Goal: Task Accomplishment & Management: Manage account settings

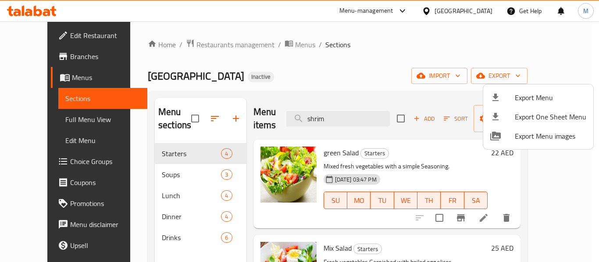
click at [488, 11] on div at bounding box center [299, 131] width 599 height 262
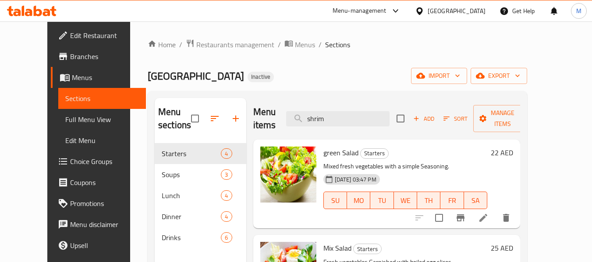
click at [480, 12] on div "[GEOGRAPHIC_DATA]" at bounding box center [457, 11] width 58 height 10
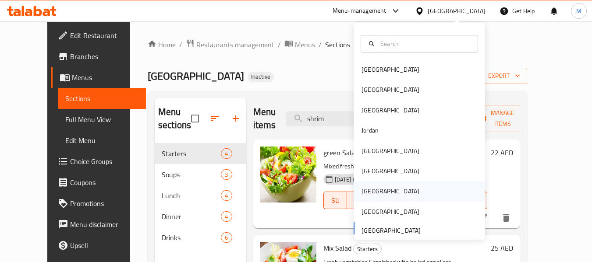
click at [372, 192] on div "Qatar" at bounding box center [391, 191] width 72 height 20
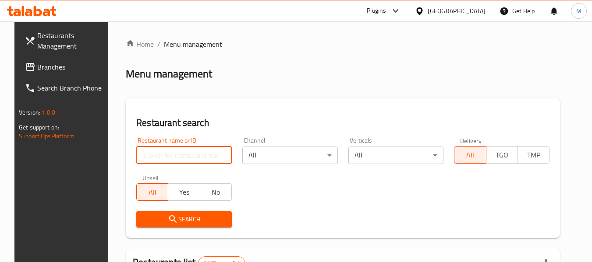
paste input "Alf Ajwbh Pastries"
type input "Alf Ajwbh Pastries"
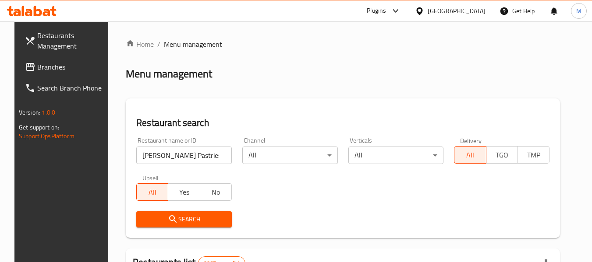
click at [195, 220] on span "Search" at bounding box center [184, 219] width 82 height 11
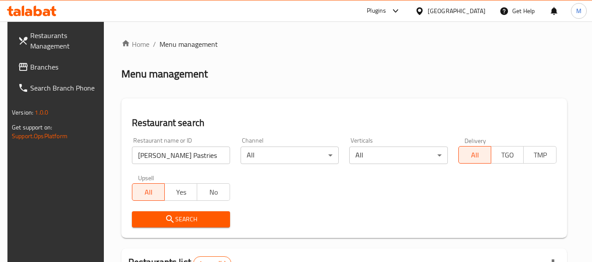
click at [208, 219] on span "Search" at bounding box center [181, 219] width 84 height 11
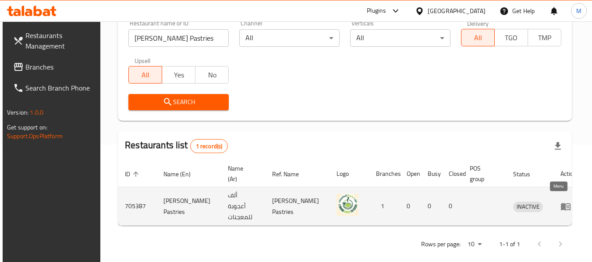
click at [560, 208] on icon "enhanced table" at bounding box center [565, 207] width 11 height 11
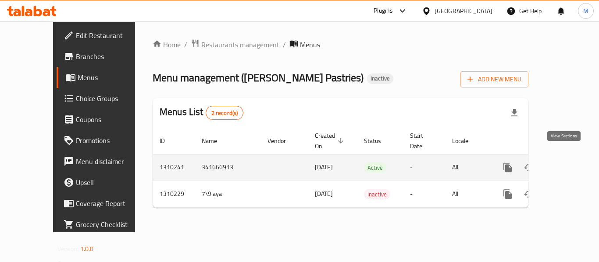
click at [567, 164] on icon "enhanced table" at bounding box center [571, 168] width 8 height 8
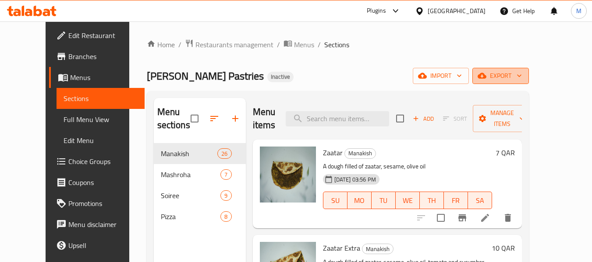
click at [524, 78] on icon "button" at bounding box center [519, 75] width 9 height 9
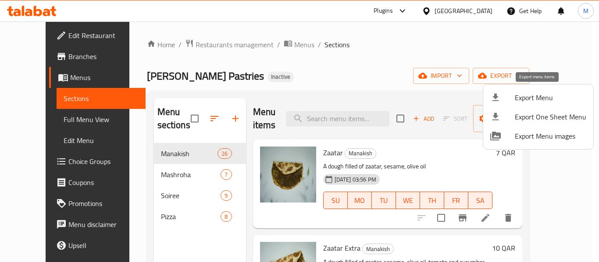
click at [542, 102] on span "Export Menu" at bounding box center [549, 97] width 71 height 11
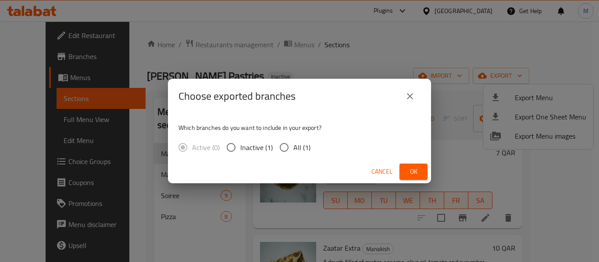
click at [284, 150] on input "All (1)" at bounding box center [284, 147] width 18 height 18
radio input "true"
click at [418, 173] on span "Ok" at bounding box center [413, 172] width 14 height 11
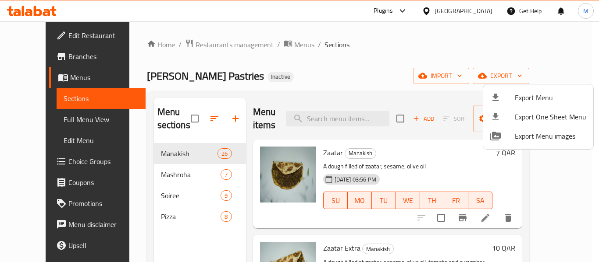
click at [190, 45] on div at bounding box center [299, 131] width 599 height 262
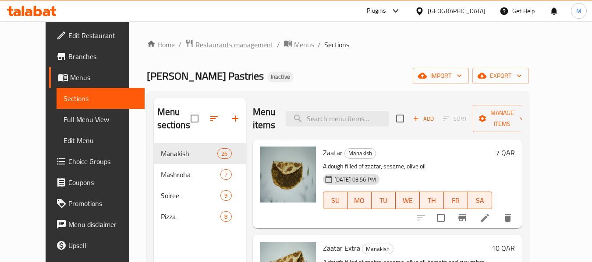
click at [216, 46] on span "Restaurants management" at bounding box center [234, 44] width 78 height 11
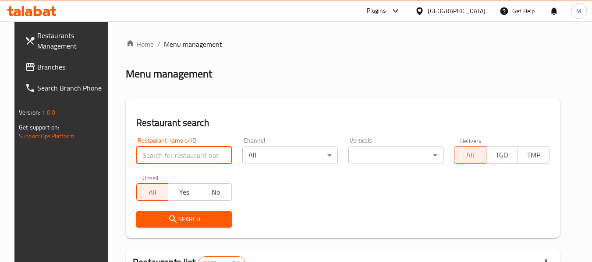
click at [194, 152] on input "search" at bounding box center [184, 156] width 96 height 18
paste input "Pure Nutrition Center"
type input "Pure Nutrition Center"
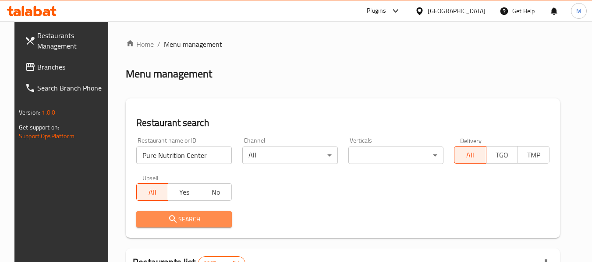
click at [182, 216] on span "Search" at bounding box center [184, 219] width 82 height 11
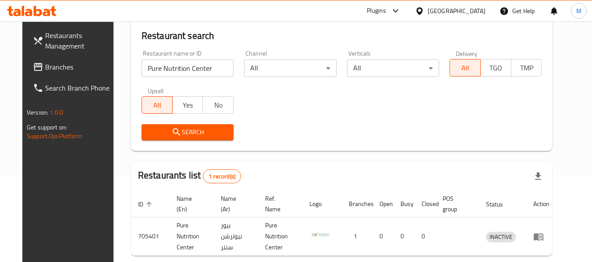
scroll to position [88, 0]
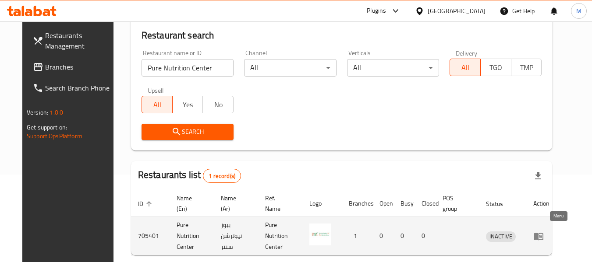
click at [543, 233] on icon "enhanced table" at bounding box center [539, 236] width 10 height 7
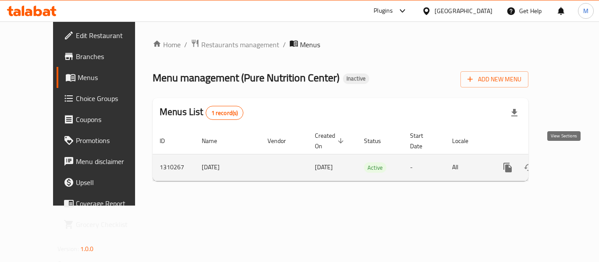
click at [567, 164] on icon "enhanced table" at bounding box center [571, 168] width 8 height 8
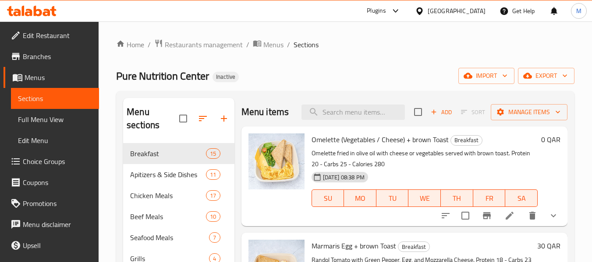
scroll to position [44, 0]
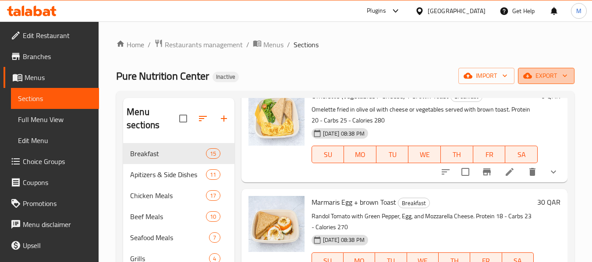
click at [546, 72] on span "export" at bounding box center [546, 76] width 43 height 11
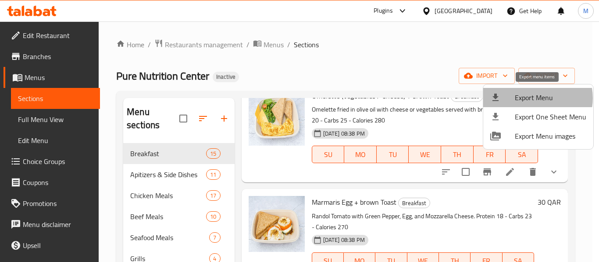
click at [535, 98] on span "Export Menu" at bounding box center [549, 97] width 71 height 11
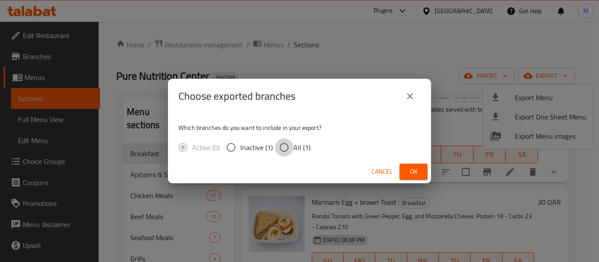
drag, startPoint x: 282, startPoint y: 146, endPoint x: 317, endPoint y: 154, distance: 35.6
click at [282, 146] on input "All (1)" at bounding box center [284, 147] width 18 height 18
radio input "true"
click at [409, 174] on span "Ok" at bounding box center [413, 172] width 14 height 11
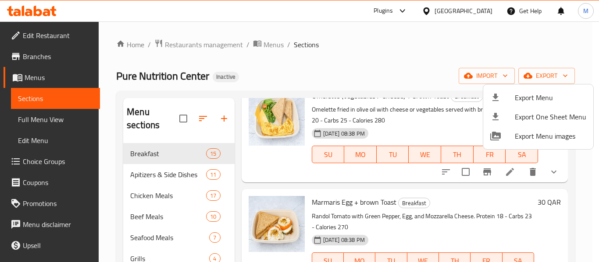
click at [216, 45] on div at bounding box center [299, 131] width 599 height 262
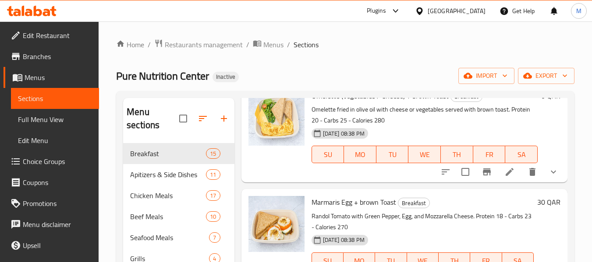
click at [424, 10] on icon at bounding box center [419, 11] width 9 height 9
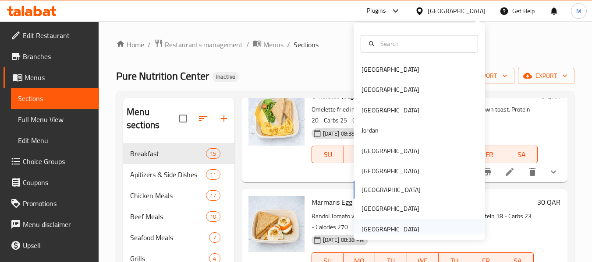
click at [404, 230] on div "[GEOGRAPHIC_DATA]" at bounding box center [391, 230] width 58 height 10
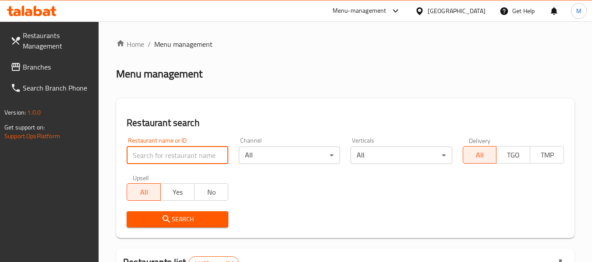
paste input "Flip Smash Burgers"
type input "Flip Smash Burgers"
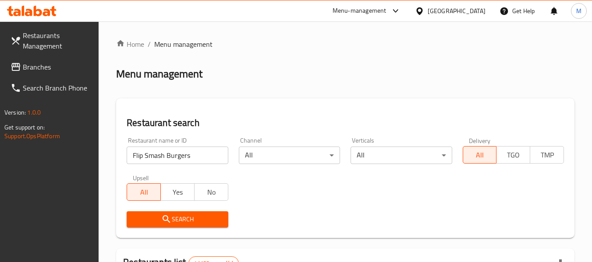
click at [186, 220] on span "Search" at bounding box center [177, 219] width 87 height 11
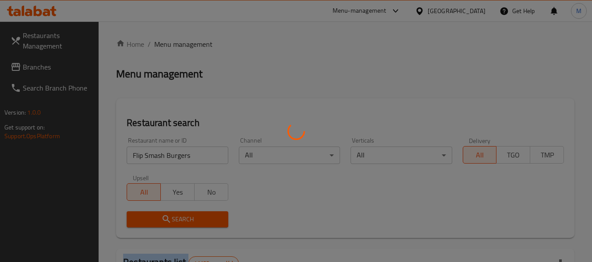
click at [187, 220] on div at bounding box center [296, 131] width 592 height 262
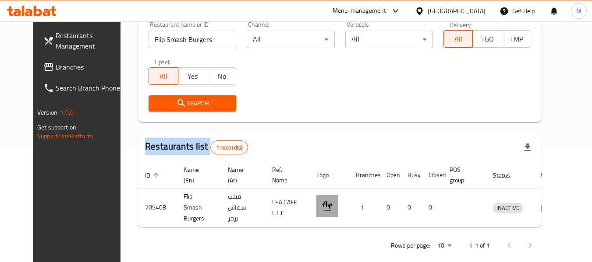
scroll to position [117, 0]
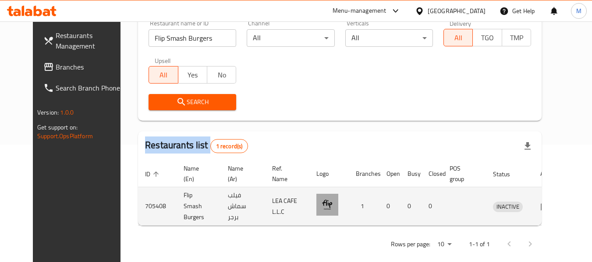
click at [550, 203] on icon "enhanced table" at bounding box center [546, 206] width 10 height 7
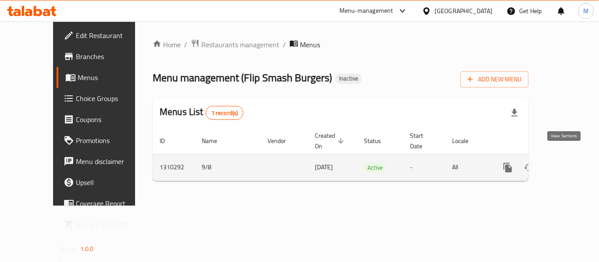
click at [567, 164] on icon "enhanced table" at bounding box center [571, 168] width 8 height 8
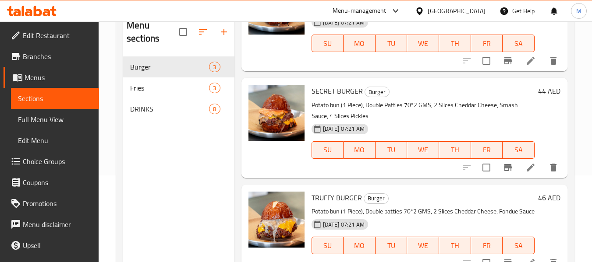
scroll to position [88, 0]
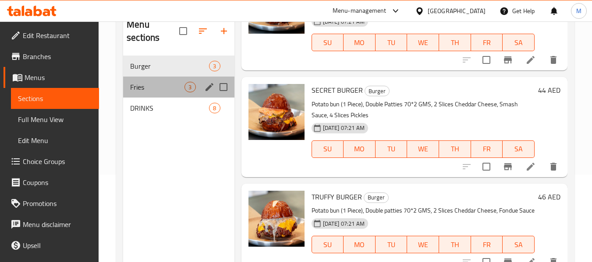
click at [169, 93] on div "Fries 3" at bounding box center [178, 87] width 111 height 21
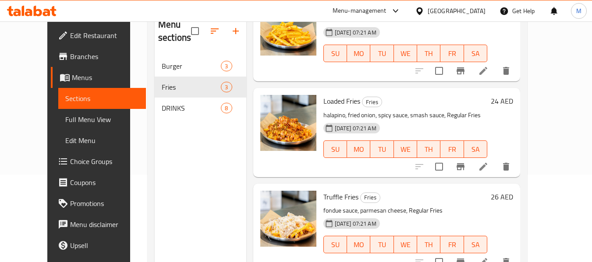
scroll to position [123, 0]
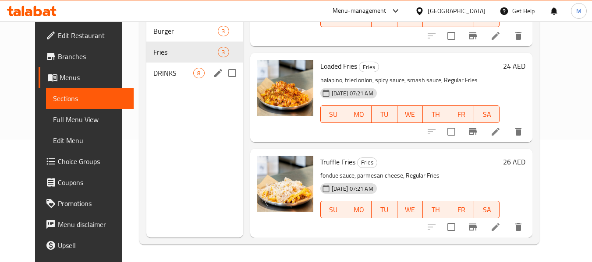
click at [153, 77] on span "DRINKS" at bounding box center [173, 73] width 40 height 11
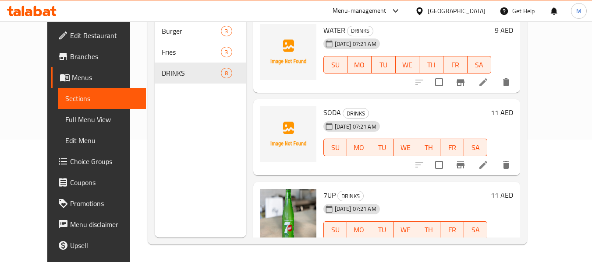
scroll to position [79, 0]
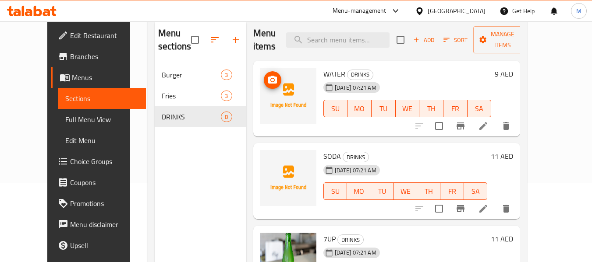
click at [267, 81] on icon "upload picture" at bounding box center [272, 80] width 11 height 11
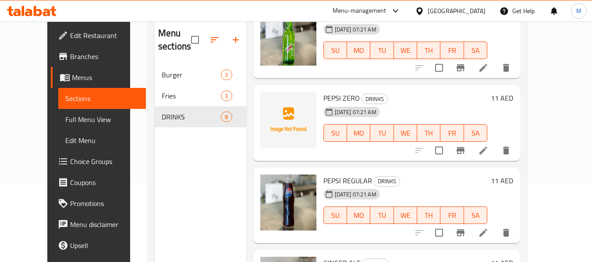
scroll to position [302, 0]
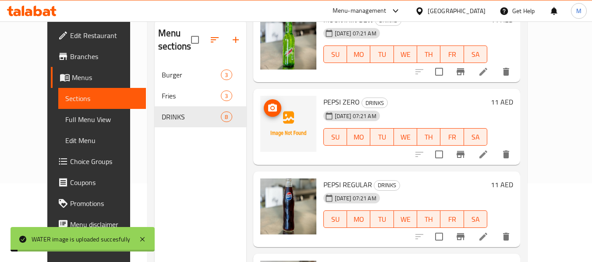
click at [267, 106] on icon "upload picture" at bounding box center [272, 108] width 11 height 11
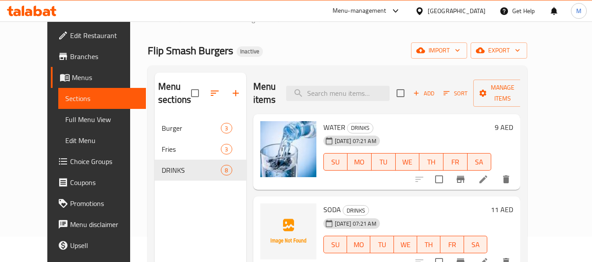
scroll to position [0, 0]
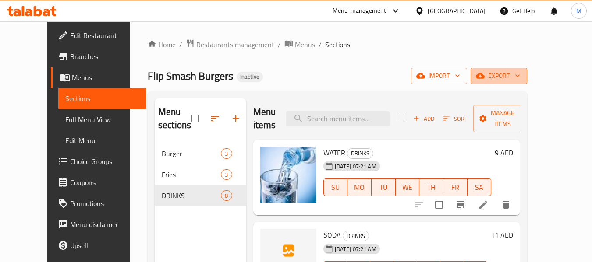
click at [520, 77] on span "export" at bounding box center [499, 76] width 43 height 11
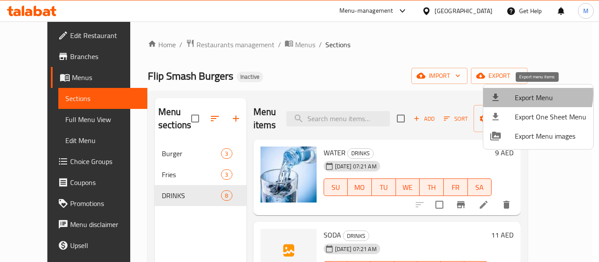
click at [529, 94] on span "Export Menu" at bounding box center [549, 97] width 71 height 11
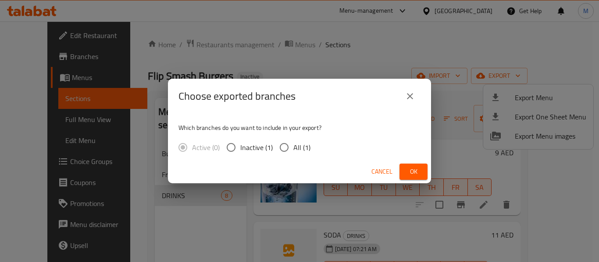
click at [294, 148] on span "All (1)" at bounding box center [301, 147] width 17 height 11
click at [293, 148] on input "All (1)" at bounding box center [284, 147] width 18 height 18
radio input "true"
click at [411, 170] on span "Ok" at bounding box center [413, 172] width 14 height 11
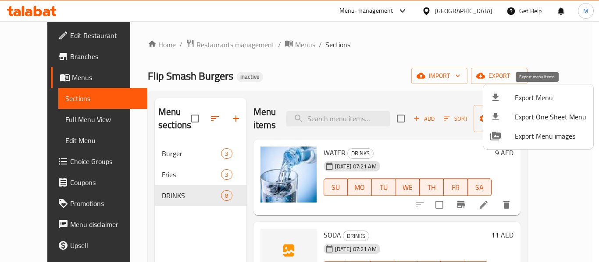
click at [557, 97] on span "Export Menu" at bounding box center [549, 97] width 71 height 11
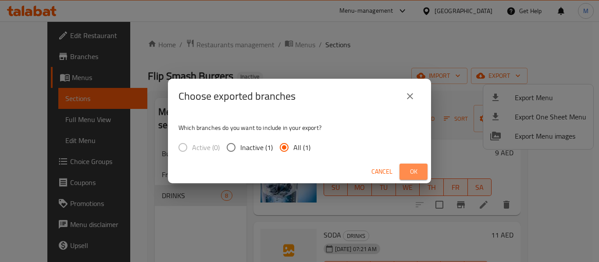
click at [411, 176] on span "Ok" at bounding box center [413, 172] width 14 height 11
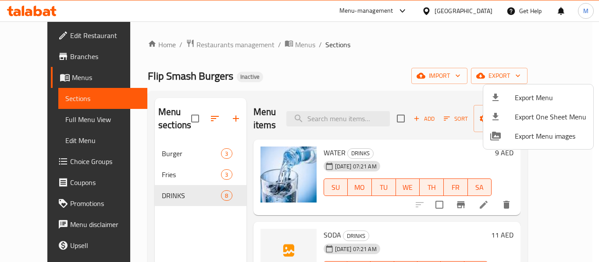
click at [353, 135] on div at bounding box center [299, 131] width 599 height 262
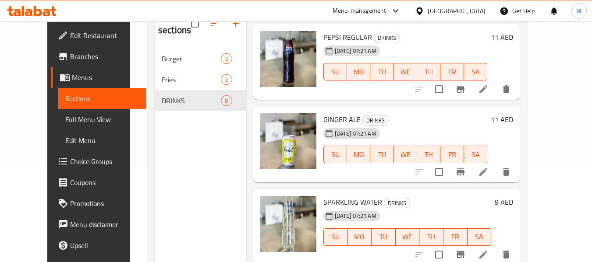
scroll to position [123, 0]
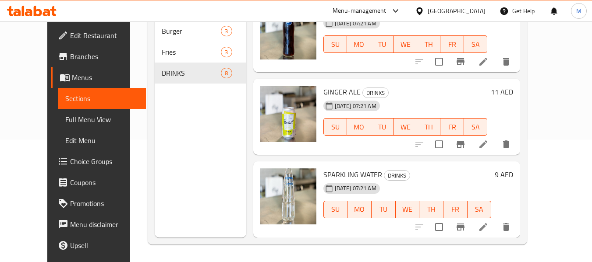
click at [341, 179] on span "SPARKLING WATER" at bounding box center [352, 174] width 59 height 13
copy h6 "SPARKLING WATER"
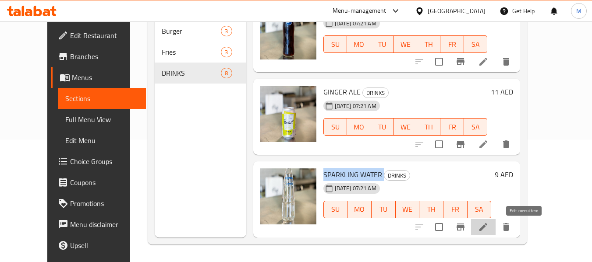
click at [487, 225] on icon at bounding box center [483, 227] width 8 height 8
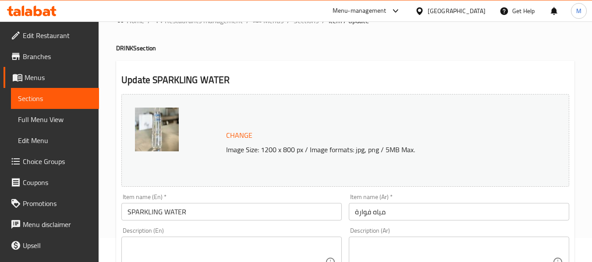
scroll to position [44, 0]
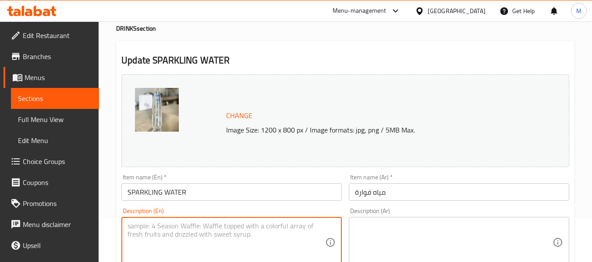
click at [166, 241] on textarea at bounding box center [227, 243] width 198 height 42
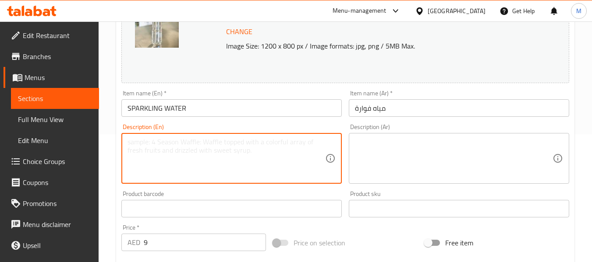
scroll to position [88, 0]
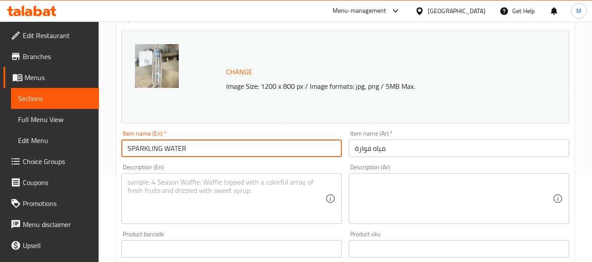
drag, startPoint x: 187, startPoint y: 148, endPoint x: 105, endPoint y: 145, distance: 82.0
click at [105, 145] on div "Home / Restaurants management / Menus / Sections / item / update DRINKS section…" at bounding box center [345, 239] width 493 height 610
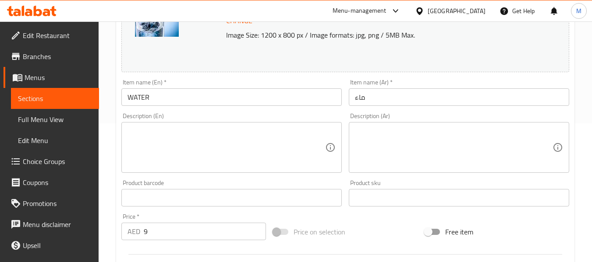
scroll to position [131, 0]
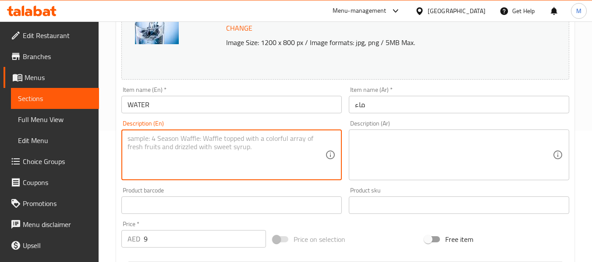
click at [166, 158] on textarea at bounding box center [227, 156] width 198 height 42
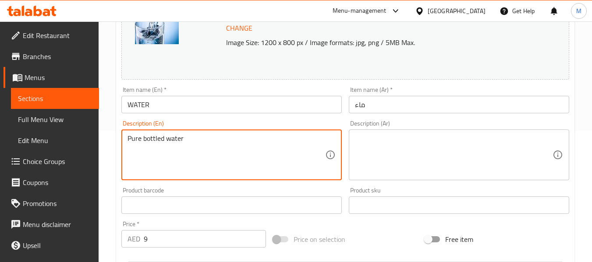
type textarea "Pure bottled water"
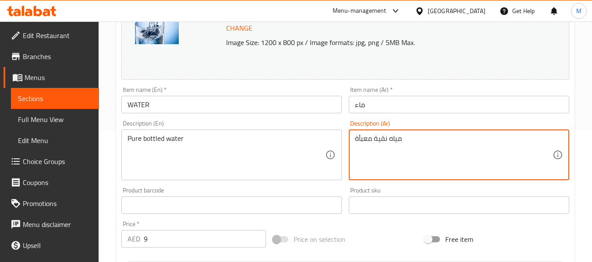
type textarea "مياه نقية معبأة"
click at [391, 105] on input "ماء" at bounding box center [459, 105] width 220 height 18
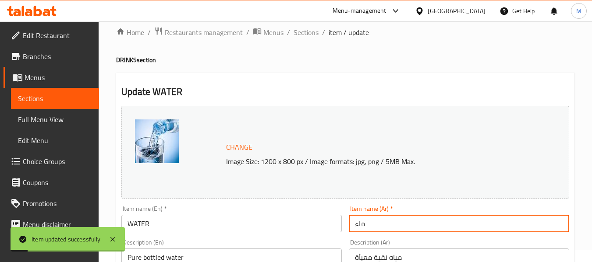
scroll to position [0, 0]
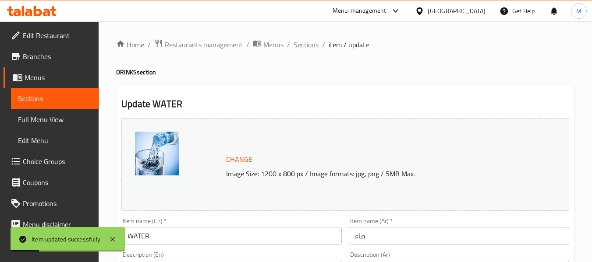
click at [309, 48] on span "Sections" at bounding box center [306, 44] width 25 height 11
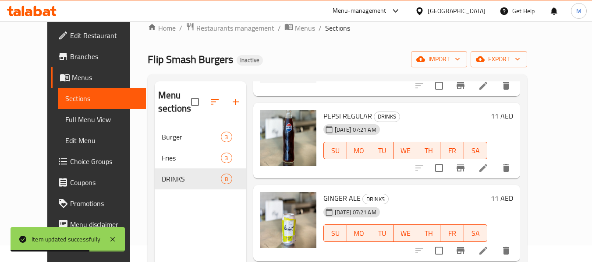
scroll to position [44, 0]
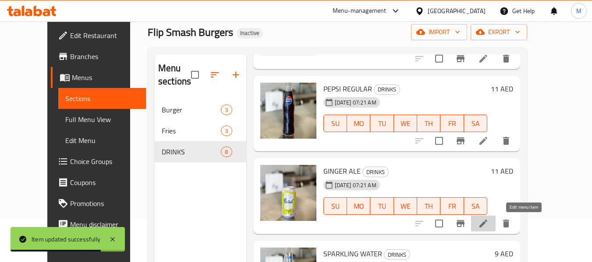
click at [489, 223] on icon at bounding box center [483, 224] width 11 height 11
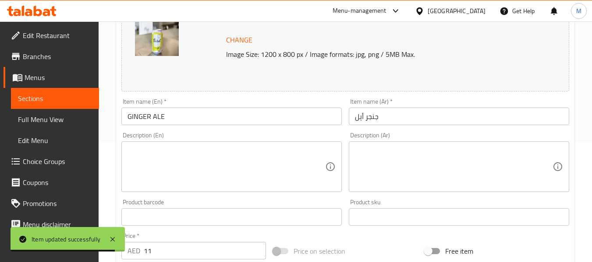
scroll to position [131, 0]
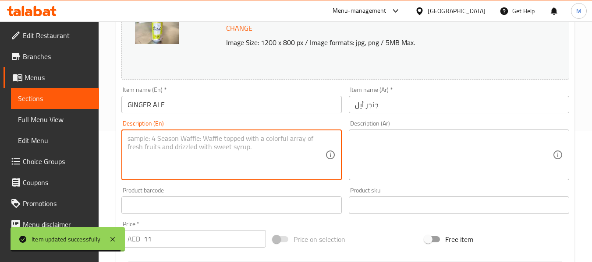
click at [171, 158] on textarea at bounding box center [227, 156] width 198 height 42
paste textarea "Gingerflavored soda by Schweppes. صودا بنكهة الزنجبيل من شويبس."
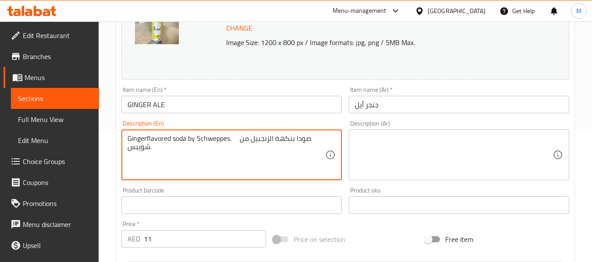
drag, startPoint x: 237, startPoint y: 140, endPoint x: 255, endPoint y: 153, distance: 22.5
click at [255, 153] on textarea "Gingerflavored soda by Schweppes. صودا بنكهة الزنجبيل من شويبس." at bounding box center [227, 156] width 198 height 42
click at [212, 138] on textarea "Gingerflavored soda by Schweppes." at bounding box center [227, 156] width 198 height 42
type textarea "Gingerflavored soda."
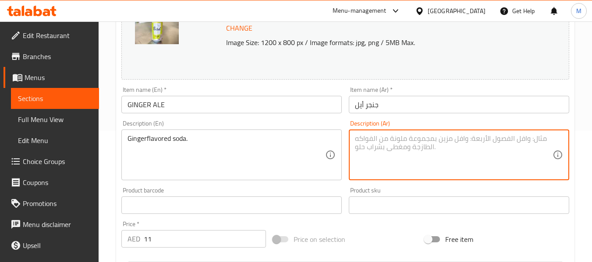
click at [397, 155] on textarea at bounding box center [454, 156] width 198 height 42
paste textarea "صودا بنكهة الزنجبيل من شويبس."
drag, startPoint x: 388, startPoint y: 139, endPoint x: 311, endPoint y: 139, distance: 76.7
click at [311, 139] on div "Change Image Size: 1200 x 800 px / Image formats: jpg, png / 5MB Max. Item name…" at bounding box center [345, 178] width 455 height 390
type textarea "صودا بنكهة الزنجبيل."
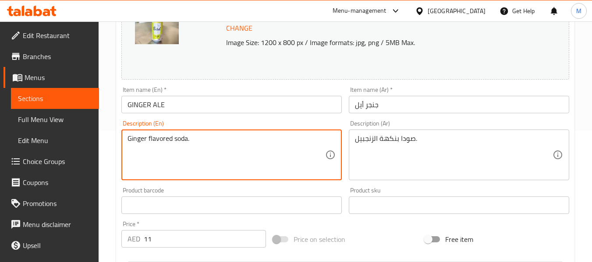
type textarea "Ginger flavored soda."
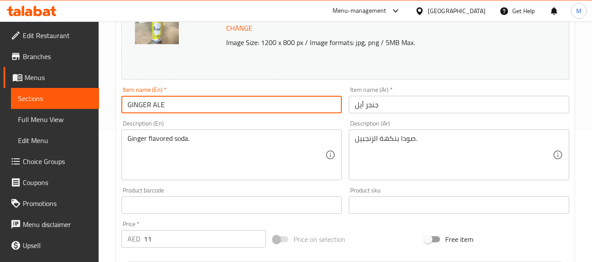
click at [193, 110] on input "GINGER ALE" at bounding box center [231, 105] width 220 height 18
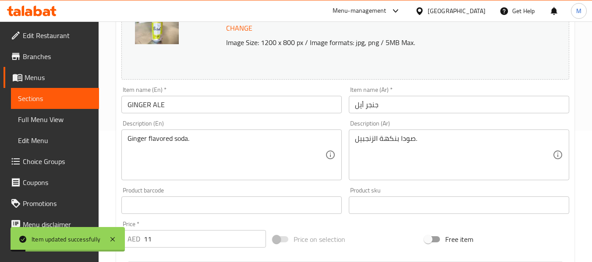
click at [173, 132] on div "Ginger flavored soda. Description (En)" at bounding box center [231, 155] width 220 height 51
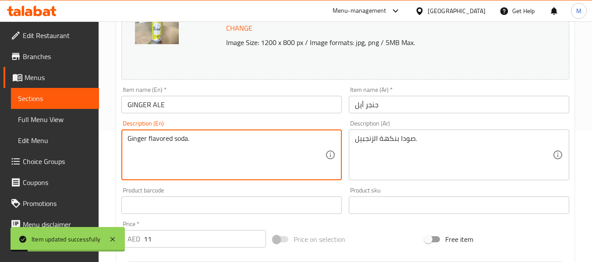
click at [176, 144] on textarea "Ginger flavored soda." at bounding box center [227, 156] width 198 height 42
click at [177, 144] on textarea "Ginger flavored soda." at bounding box center [227, 156] width 198 height 42
click at [202, 103] on input "GINGER ALE" at bounding box center [231, 105] width 220 height 18
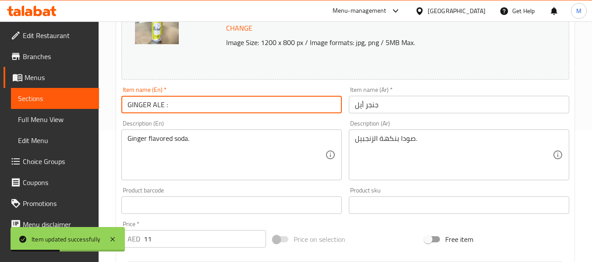
paste input "Ginger flavored soda."
drag, startPoint x: 235, startPoint y: 107, endPoint x: 91, endPoint y: 102, distance: 144.7
click at [91, 102] on div "Edit Restaurant Branches Menus Sections Full Menu View Edit Menu Choice Groups …" at bounding box center [296, 195] width 592 height 610
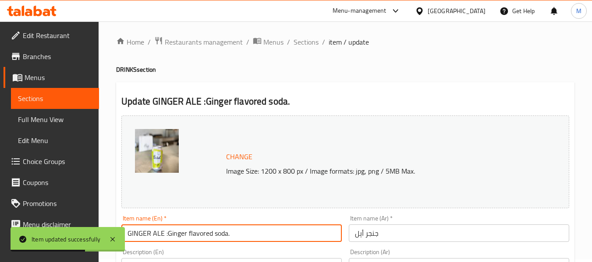
scroll to position [0, 0]
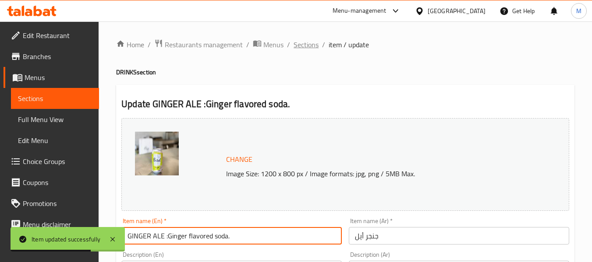
type input "GINGER ALE :Ginger flavored soda."
drag, startPoint x: 316, startPoint y: 44, endPoint x: 245, endPoint y: 2, distance: 81.8
click at [316, 44] on span "Sections" at bounding box center [306, 44] width 25 height 11
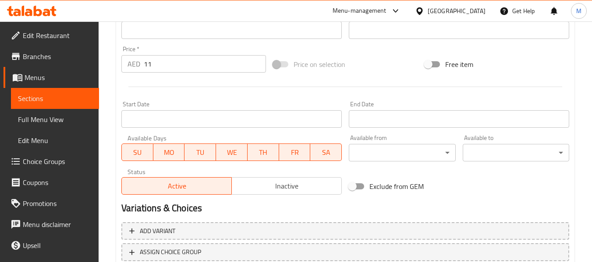
scroll to position [88, 0]
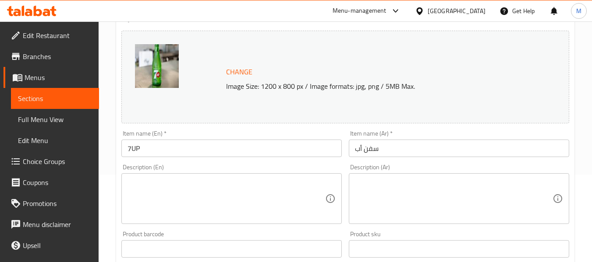
click at [169, 203] on textarea at bounding box center [227, 199] width 198 height 42
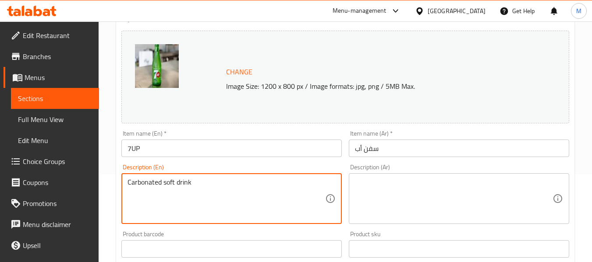
type textarea "Carbonated soft drink"
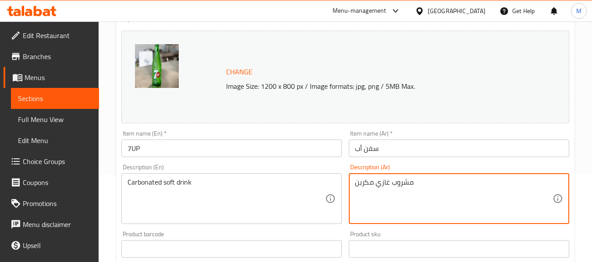
type textarea "مشروب غازي مكربن"
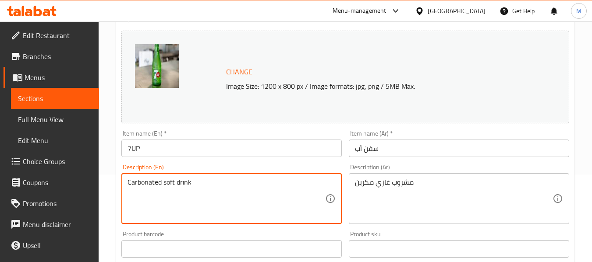
click at [179, 184] on textarea "Carbonated soft drink" at bounding box center [227, 199] width 198 height 42
click at [180, 184] on textarea "Carbonated soft drink" at bounding box center [227, 199] width 198 height 42
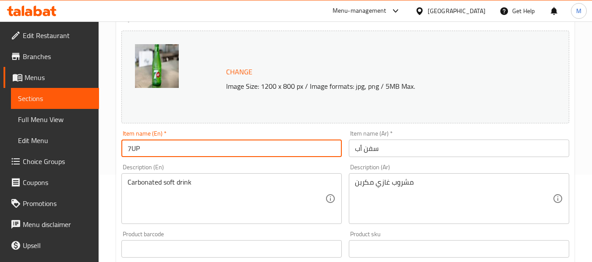
click at [186, 152] on input "7UP" at bounding box center [231, 149] width 220 height 18
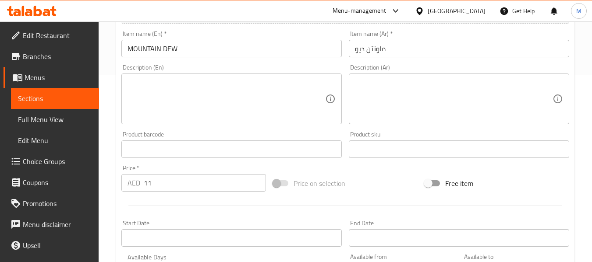
scroll to position [175, 0]
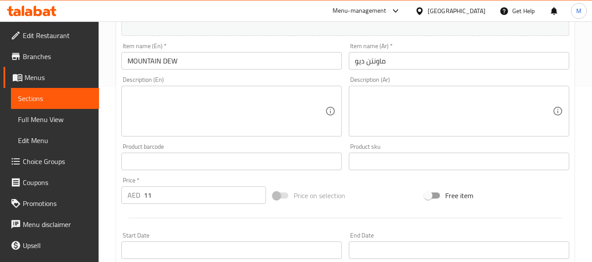
click at [173, 121] on textarea at bounding box center [227, 112] width 198 height 42
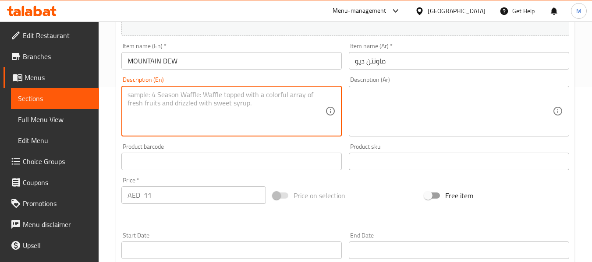
paste textarea "Carbonated soft drink"
type textarea "Carbonated soft drink"
click at [402, 104] on textarea at bounding box center [454, 112] width 198 height 42
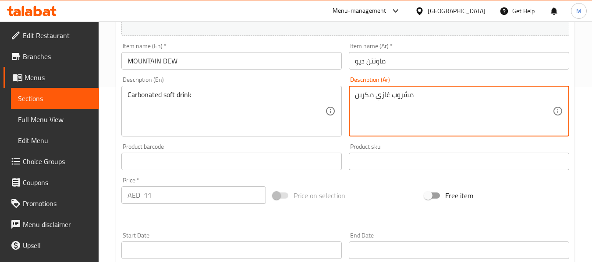
type textarea "مشروب غازي مكربن"
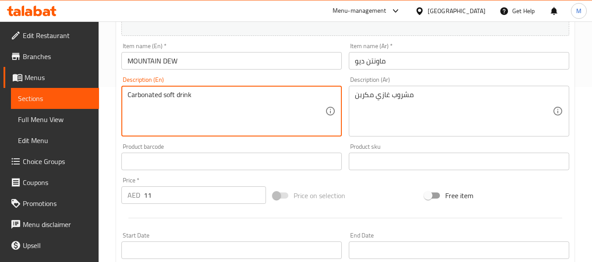
click at [170, 100] on textarea "Carbonated soft drink" at bounding box center [227, 112] width 198 height 42
click at [190, 63] on input "MOUNTAIN DEW" at bounding box center [231, 61] width 220 height 18
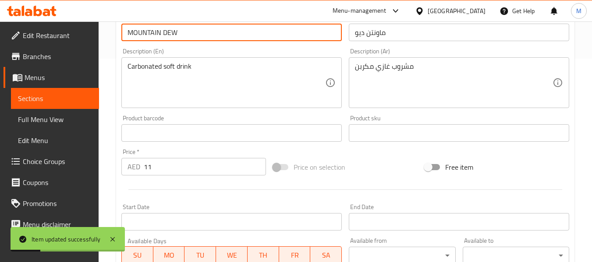
scroll to position [219, 0]
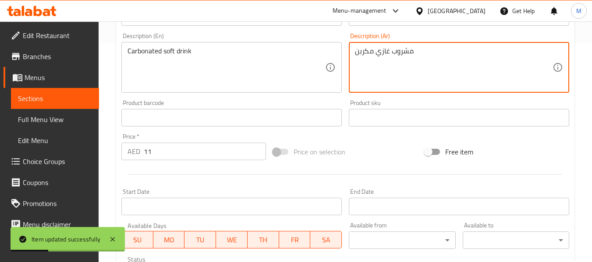
click at [382, 49] on textarea "مشروب غازي مكربن" at bounding box center [454, 68] width 198 height 42
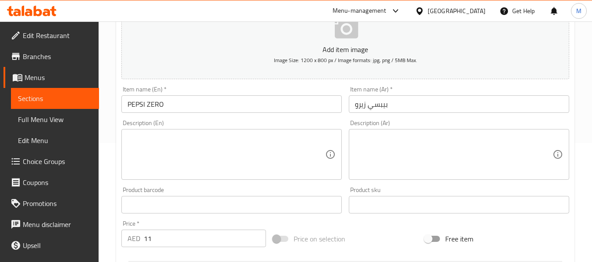
scroll to position [131, 0]
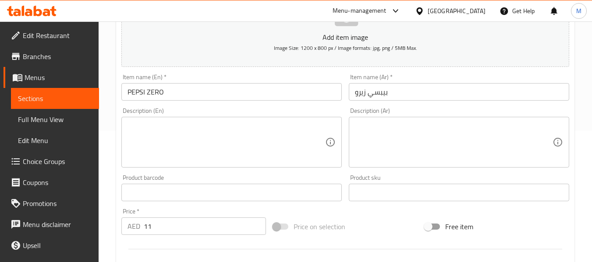
click at [162, 150] on textarea at bounding box center [227, 143] width 198 height 42
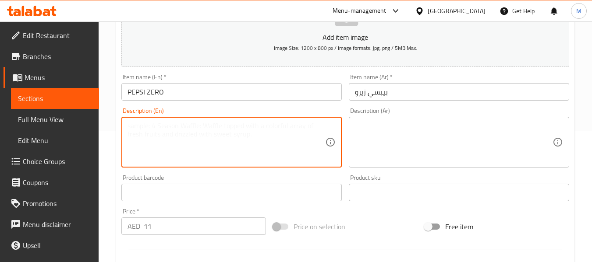
paste textarea "Carbonated soft drink"
type textarea "Carbonated soft drink"
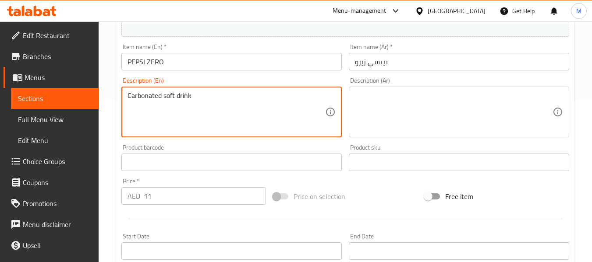
scroll to position [175, 0]
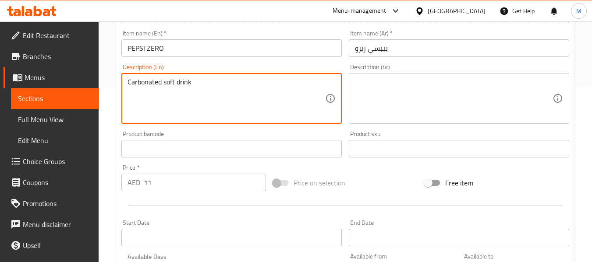
click at [378, 90] on textarea at bounding box center [454, 99] width 198 height 42
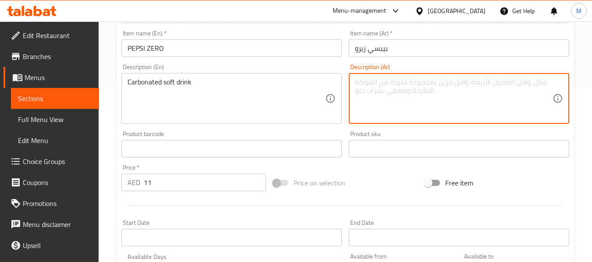
paste textarea "مشروب غازي مكربن"
type textarea "مشروب غازي مكربن"
click at [410, 48] on input "بيبسي زيرو" at bounding box center [459, 48] width 220 height 18
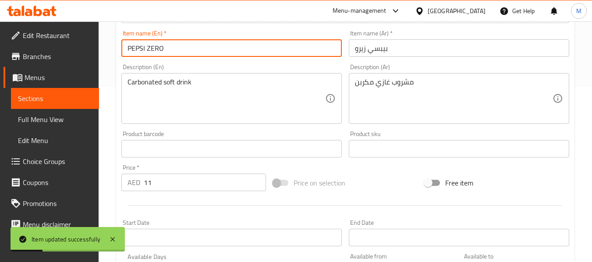
drag, startPoint x: 182, startPoint y: 47, endPoint x: 110, endPoint y: 47, distance: 71.9
click at [110, 47] on div "Home / Restaurants management / Menus / Sections / item / update DRINKS section…" at bounding box center [345, 145] width 493 height 598
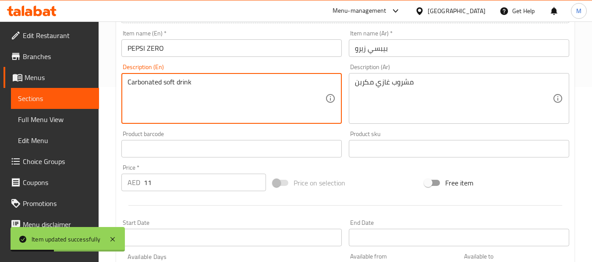
drag, startPoint x: 206, startPoint y: 86, endPoint x: 118, endPoint y: 83, distance: 87.7
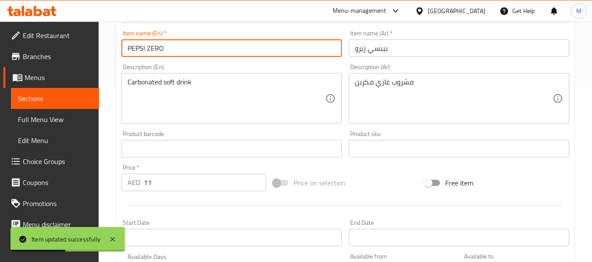
click at [190, 46] on input "PEPSI ZERO" at bounding box center [231, 48] width 220 height 18
paste input "Carbonated soft drink"
click at [190, 46] on input "PEPSI ZERO : Carbonated soft drink" at bounding box center [231, 48] width 220 height 18
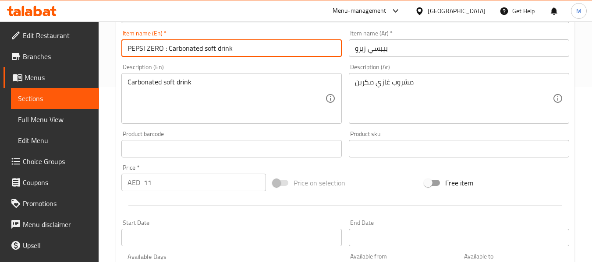
click at [229, 50] on input "PEPSI ZERO : Carbonated soft drink" at bounding box center [231, 48] width 220 height 18
drag, startPoint x: 241, startPoint y: 52, endPoint x: 164, endPoint y: 48, distance: 76.8
click at [164, 48] on input "PEPSI ZERO : Carbonated soft drink" at bounding box center [231, 48] width 220 height 18
type input "PEPSI ZERO"
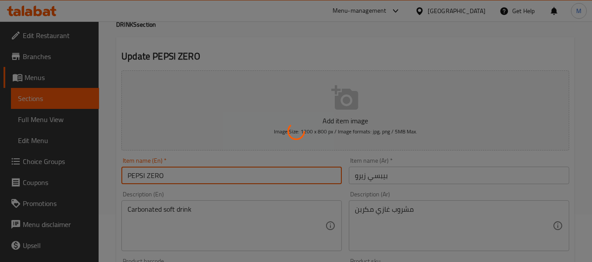
scroll to position [0, 0]
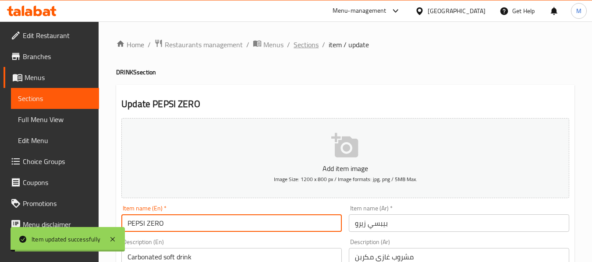
click at [307, 44] on span "Sections" at bounding box center [306, 44] width 25 height 11
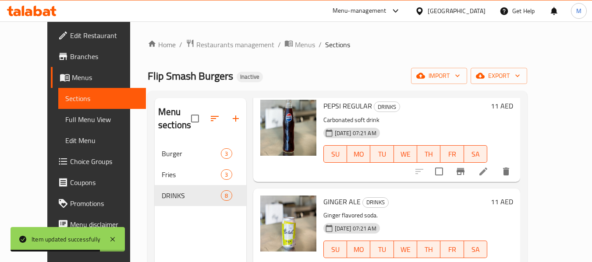
scroll to position [123, 0]
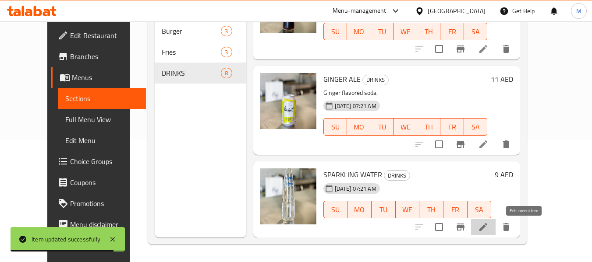
click at [489, 226] on icon at bounding box center [483, 227] width 11 height 11
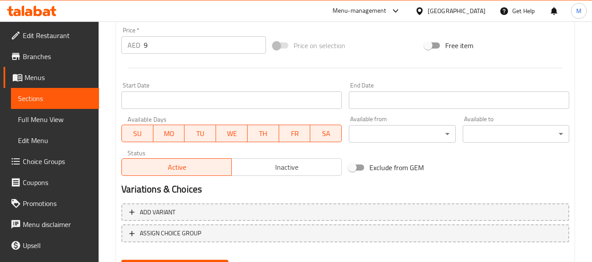
scroll to position [63, 0]
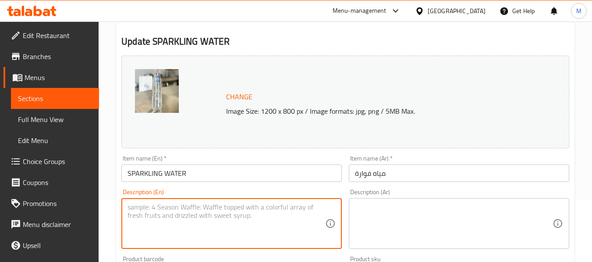
click at [237, 227] on textarea at bounding box center [227, 224] width 198 height 42
paste textarea "carbonated water"
type textarea "carbonated water"
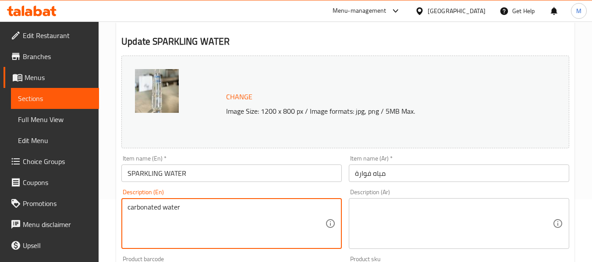
click at [166, 204] on textarea "carbonated water" at bounding box center [227, 224] width 198 height 42
click at [167, 204] on textarea "carbonated water" at bounding box center [227, 224] width 198 height 42
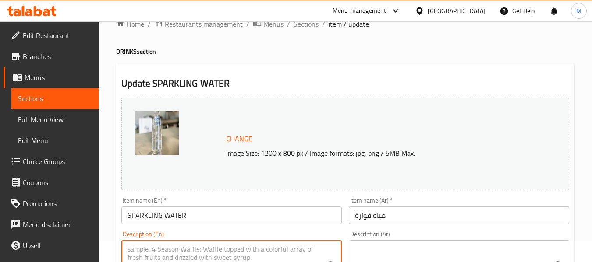
scroll to position [19, 0]
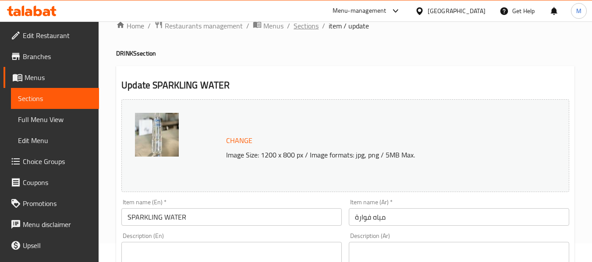
click at [311, 27] on span "Sections" at bounding box center [306, 26] width 25 height 11
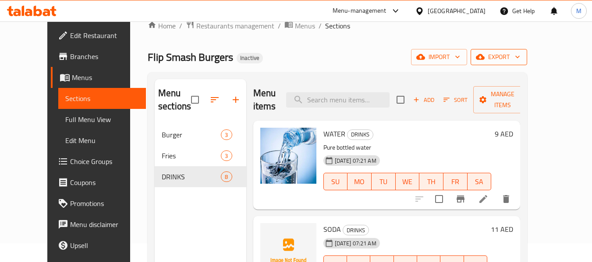
click at [522, 57] on icon "button" at bounding box center [517, 57] width 9 height 9
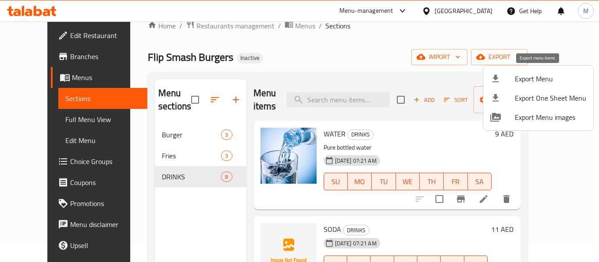
click at [544, 78] on span "Export Menu" at bounding box center [549, 79] width 71 height 11
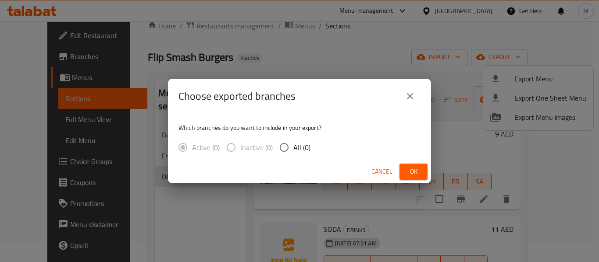
click at [290, 151] on input "All (0)" at bounding box center [284, 147] width 18 height 18
radio input "true"
click at [412, 169] on span "Ok" at bounding box center [413, 172] width 14 height 11
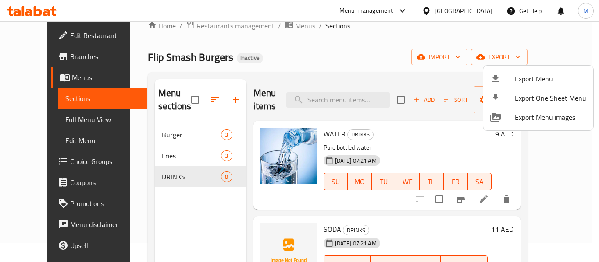
click at [340, 73] on div at bounding box center [299, 131] width 599 height 262
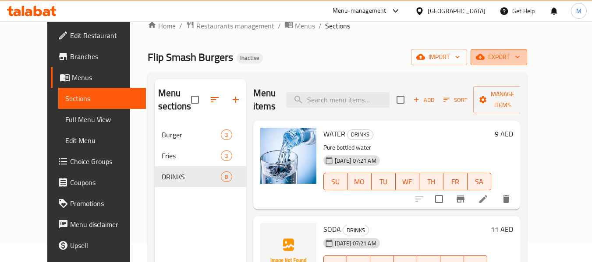
click at [520, 59] on span "export" at bounding box center [499, 57] width 43 height 11
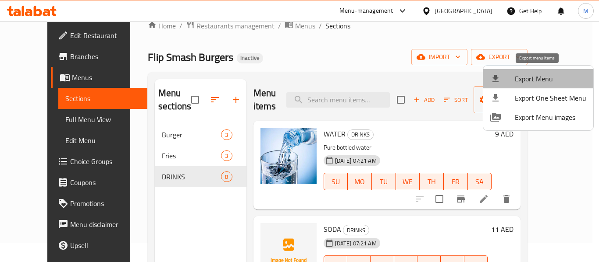
click at [544, 80] on span "Export Menu" at bounding box center [549, 79] width 71 height 11
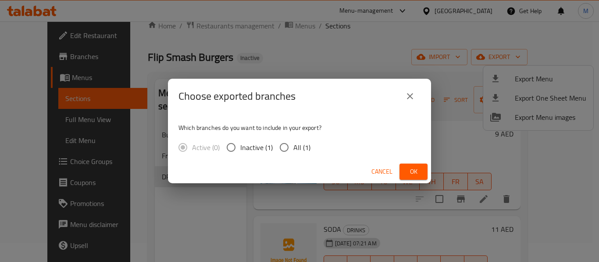
click at [295, 151] on span "All (1)" at bounding box center [301, 147] width 17 height 11
click at [293, 151] on input "All (1)" at bounding box center [284, 147] width 18 height 18
radio input "true"
click at [409, 167] on span "Ok" at bounding box center [413, 172] width 14 height 11
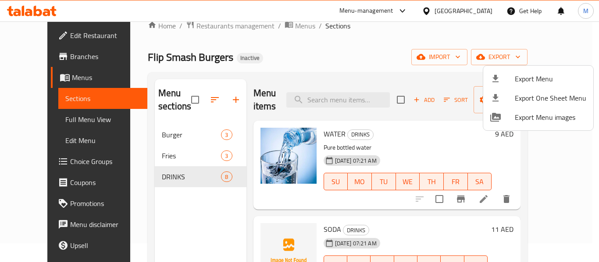
click at [397, 56] on div at bounding box center [299, 131] width 599 height 262
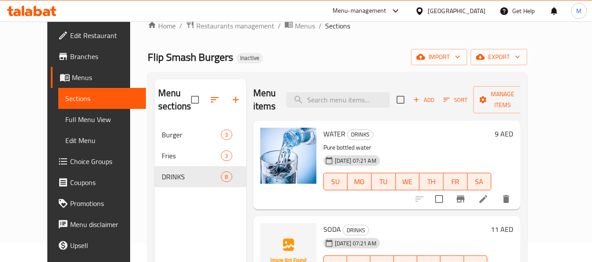
click at [58, 39] on span at bounding box center [64, 35] width 12 height 11
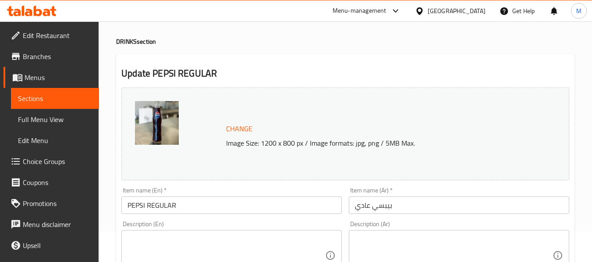
scroll to position [44, 0]
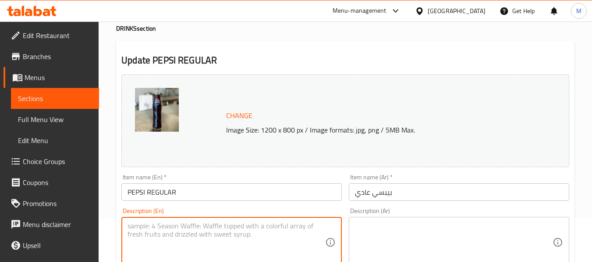
click at [162, 241] on textarea at bounding box center [227, 243] width 198 height 42
paste textarea "Carbonated soft drink"
type textarea "Carbonated soft drink"
click at [390, 235] on textarea at bounding box center [454, 243] width 198 height 42
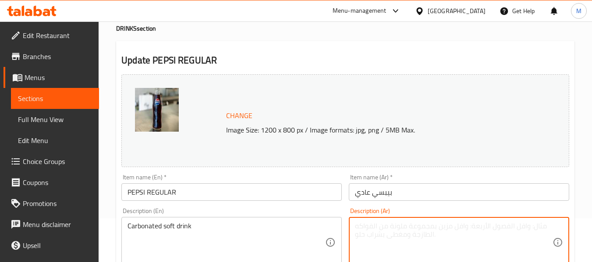
paste textarea "مشروب غازي مكربن"
type textarea "مشروب غازي مكربن"
click at [407, 194] on input "بيبسي عادي" at bounding box center [459, 193] width 220 height 18
